Goal: Task Accomplishment & Management: Manage account settings

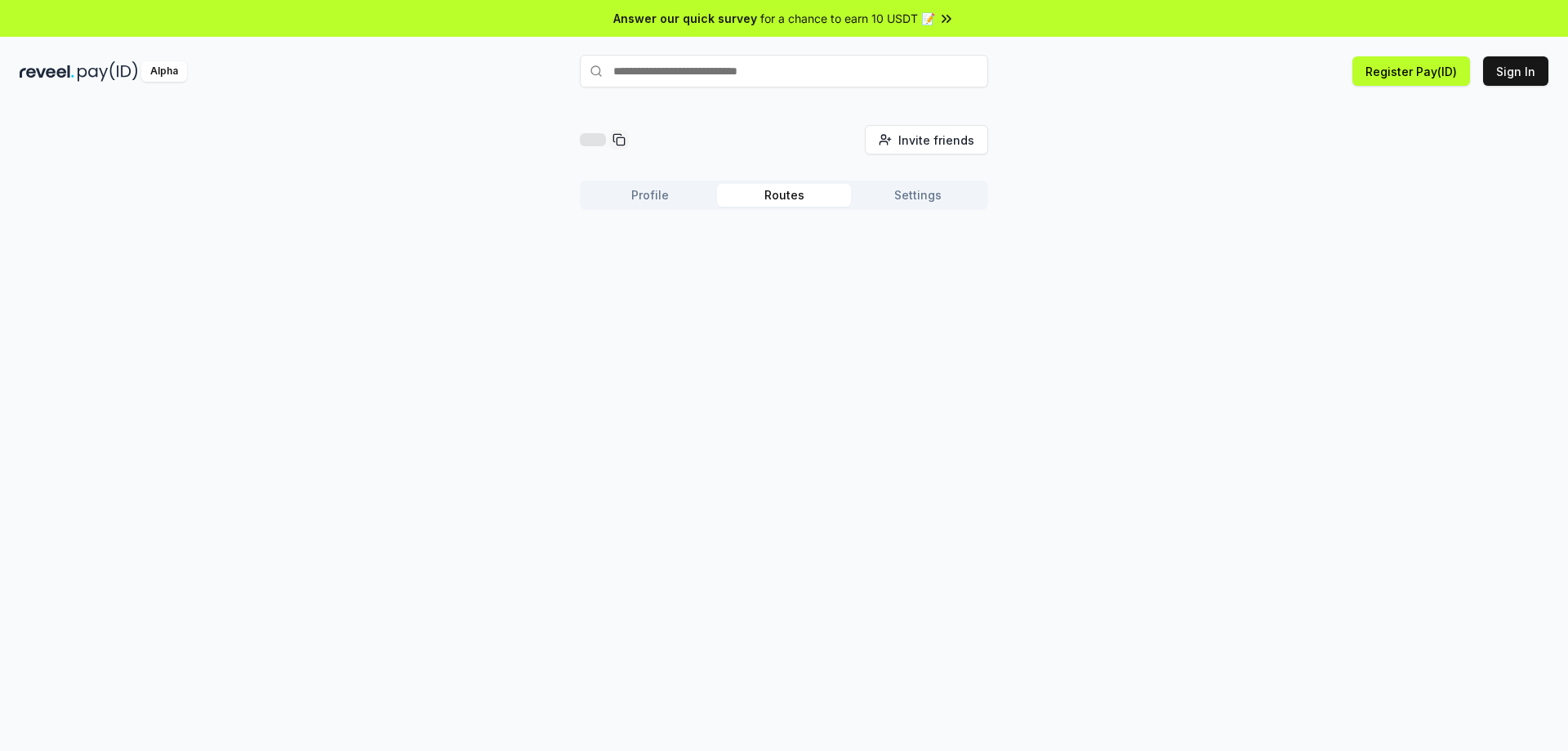
click at [811, 194] on button "Routes" at bounding box center [784, 195] width 133 height 23
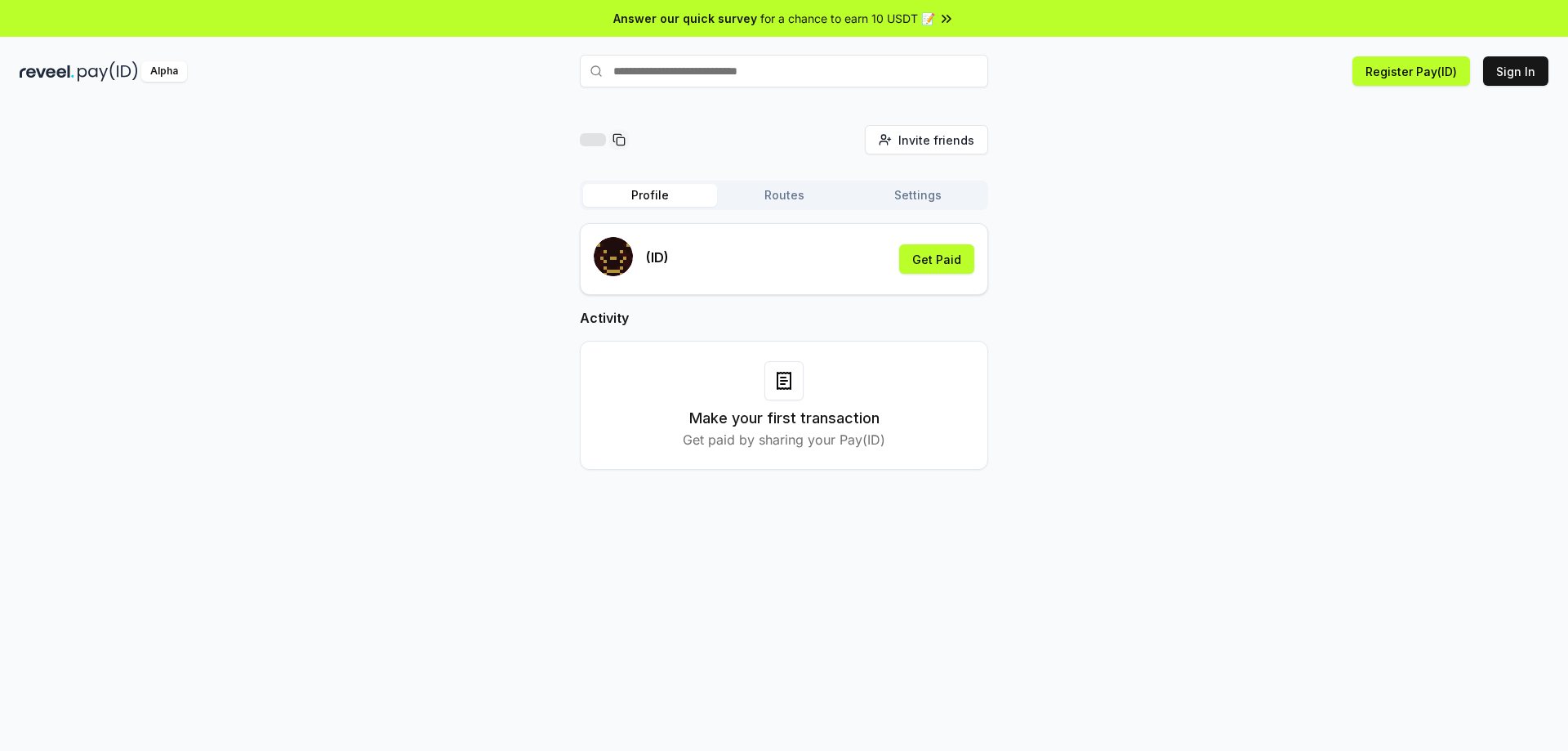
click at [670, 194] on button "Profile" at bounding box center [649, 195] width 133 height 23
drag, startPoint x: 1418, startPoint y: 107, endPoint x: 1077, endPoint y: 336, distance: 410.8
click at [1077, 336] on div "Invite friends Invite Profile Routes Settings (ID) Get Paid Activity Make your …" at bounding box center [784, 310] width 1529 height 371
